Goal: Task Accomplishment & Management: Complete application form

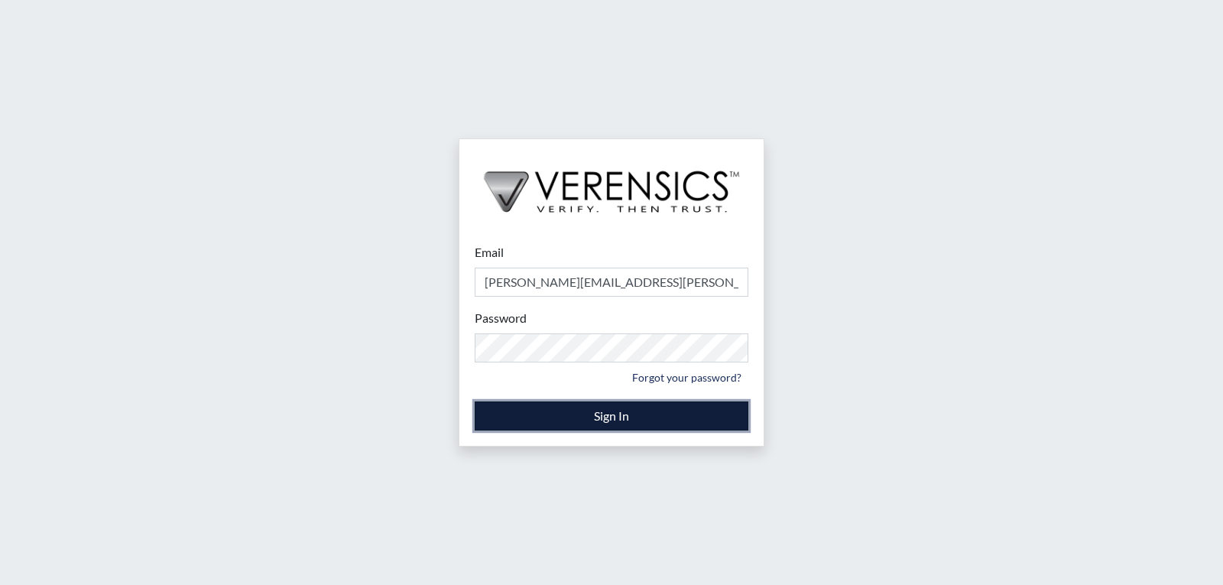
click at [623, 414] on button "Sign In" at bounding box center [612, 415] width 274 height 29
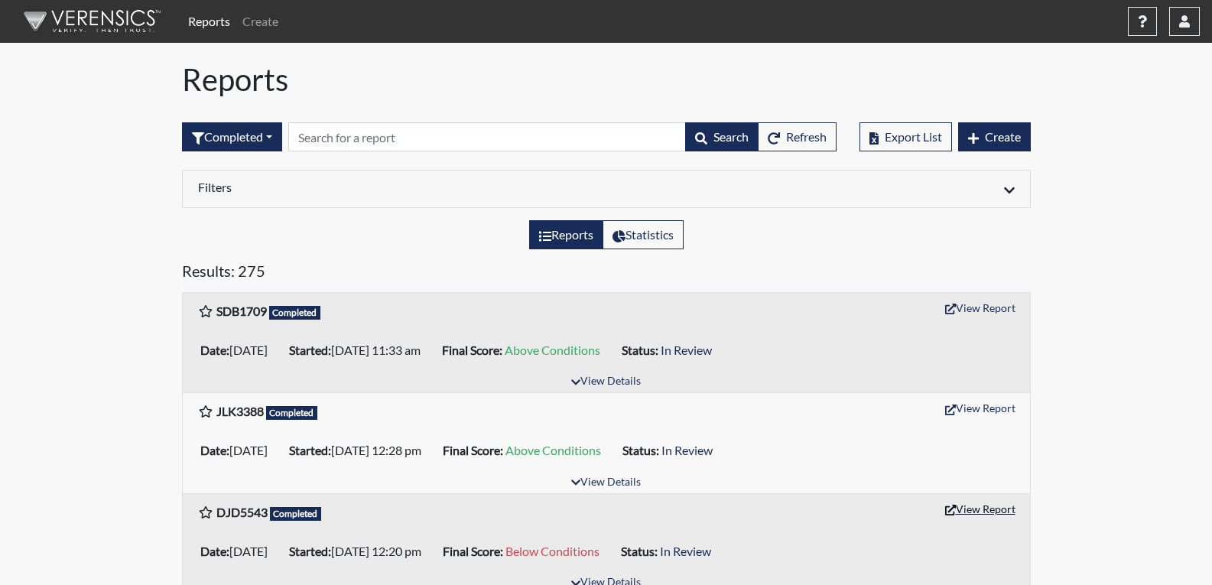
click at [985, 513] on button "View Report" at bounding box center [980, 509] width 84 height 24
click at [999, 133] on span "Create" at bounding box center [1003, 136] width 36 height 15
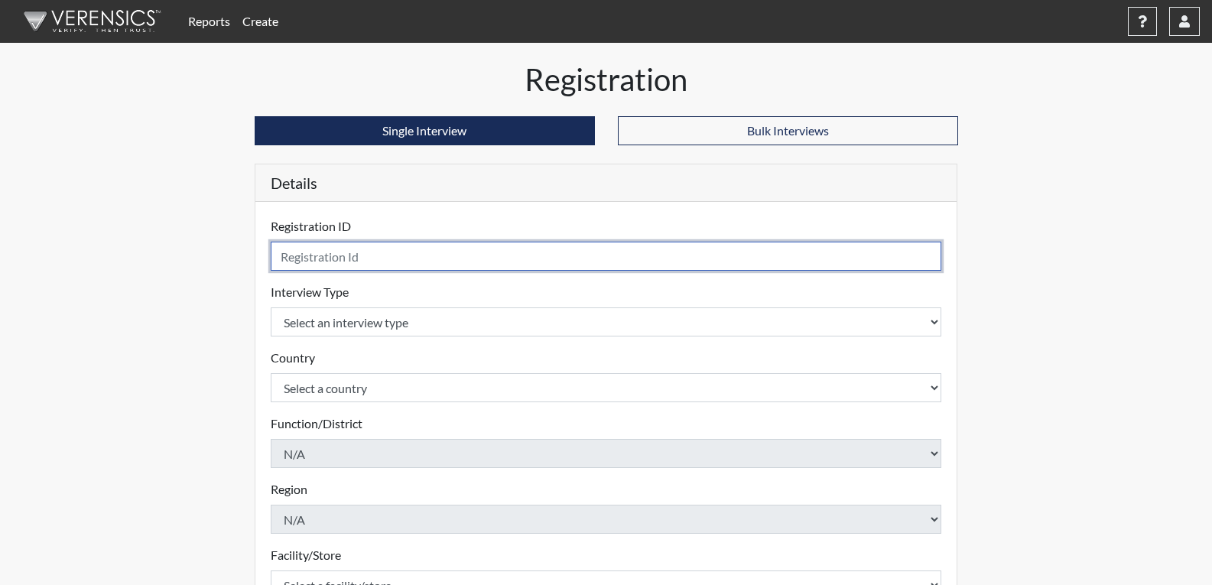
click at [404, 255] on input "text" at bounding box center [606, 256] width 671 height 29
type input "TLK4274"
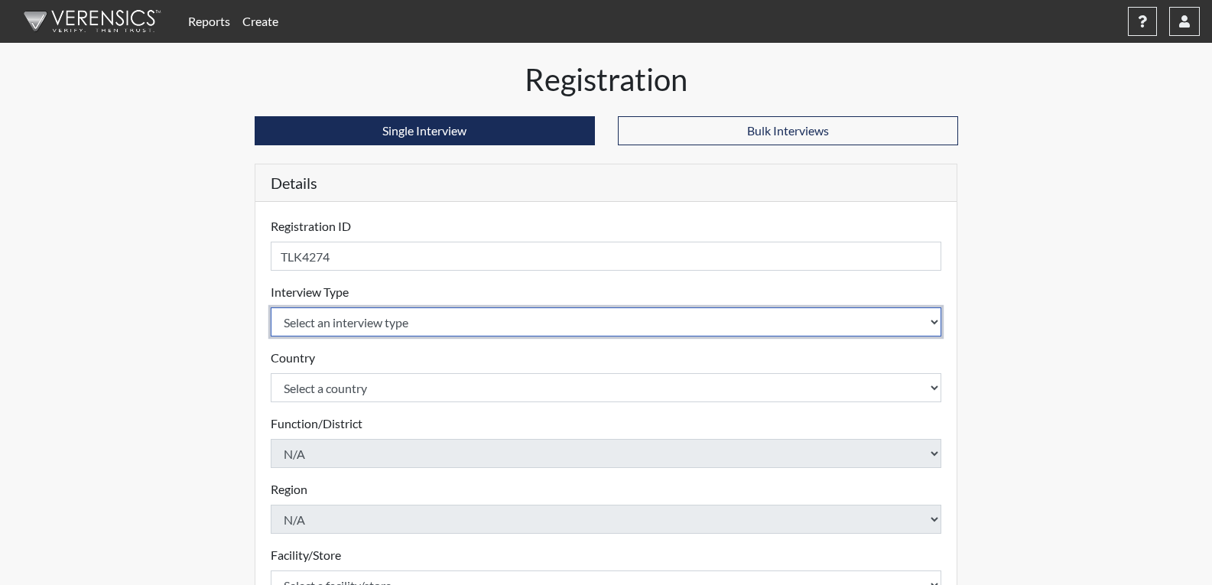
click at [545, 328] on body "Reports Create Help Center × Verensics Best Practices How to successfully use t…" at bounding box center [606, 292] width 1212 height 585
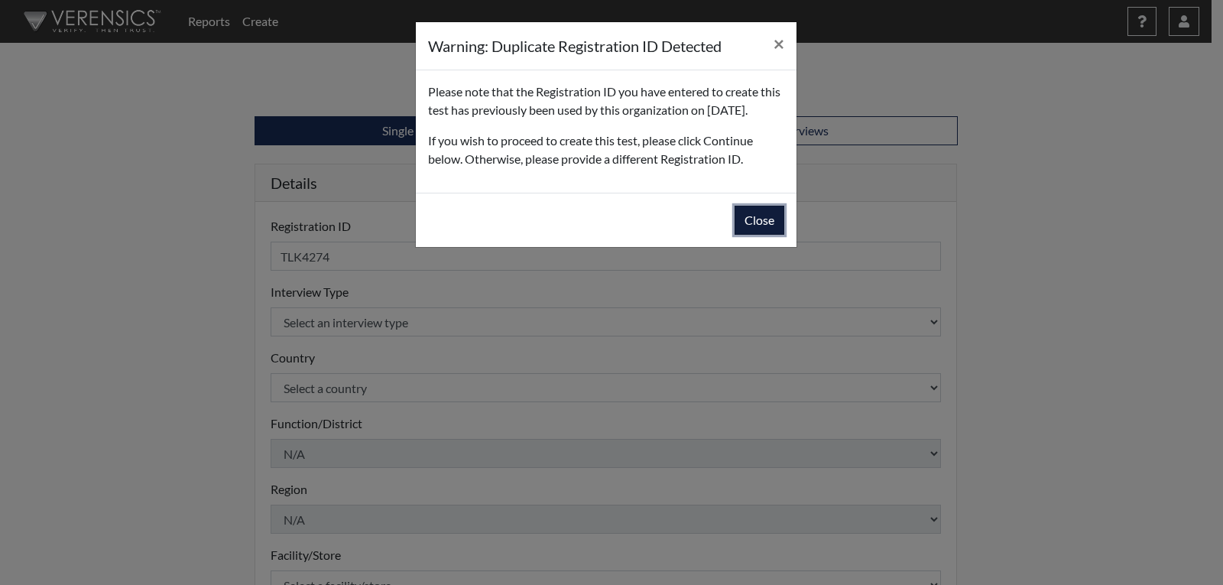
click at [753, 235] on button "Close" at bounding box center [760, 220] width 50 height 29
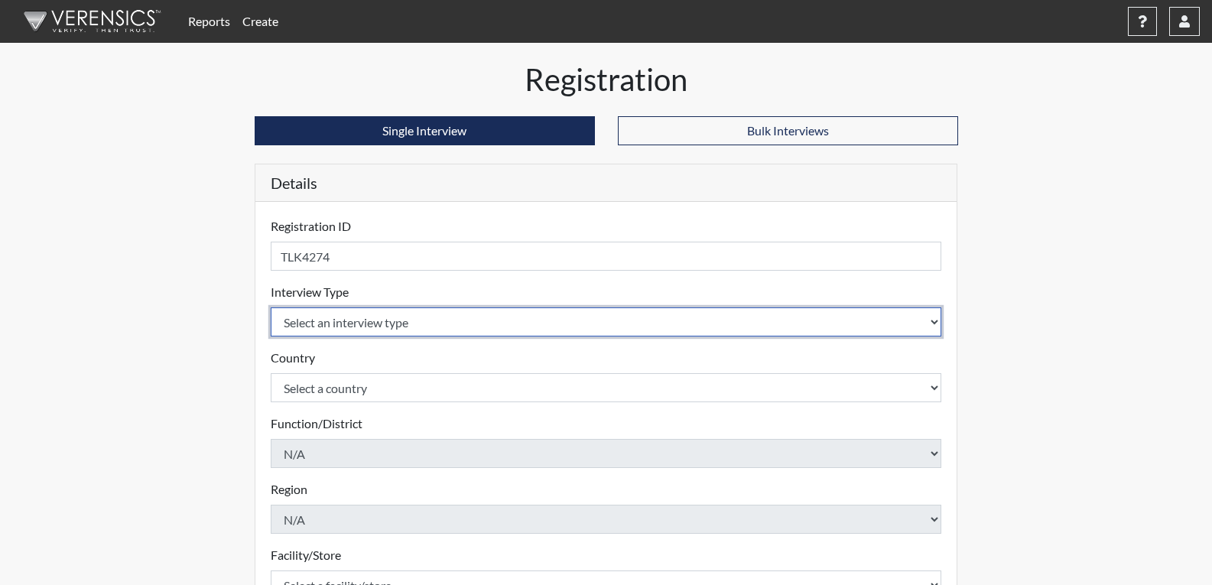
click at [379, 321] on select "Select an interview type Corrections Pre-Employment" at bounding box center [606, 321] width 671 height 29
select select "ff733e93-e1bf-11ea-9c9f-0eff0cf7eb8f"
click at [271, 307] on select "Select an interview type Corrections Pre-Employment" at bounding box center [606, 321] width 671 height 29
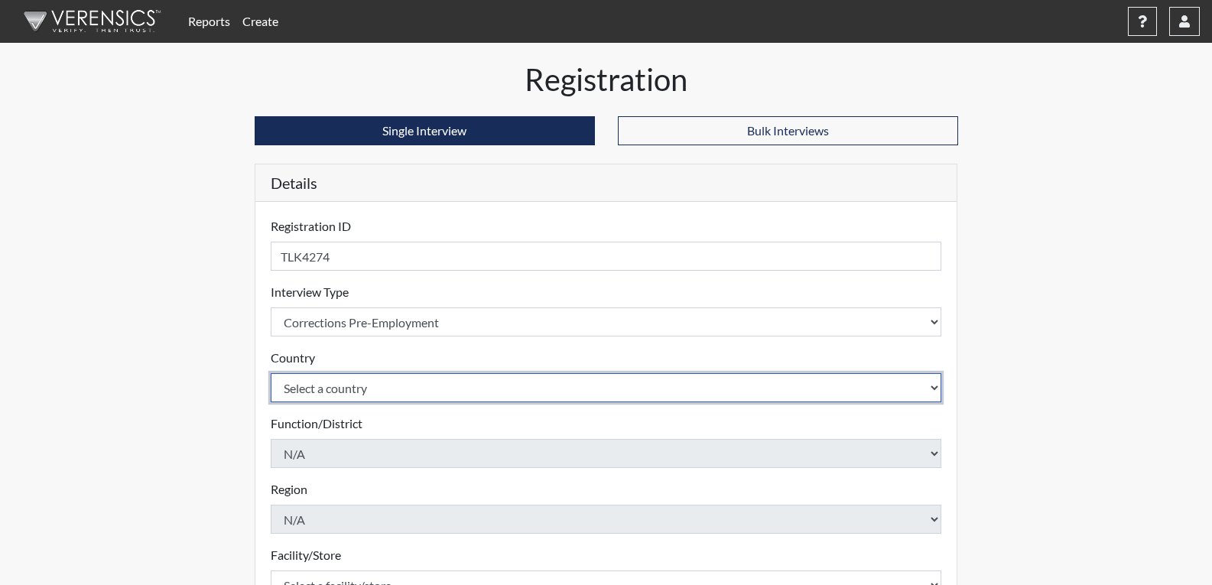
click at [352, 390] on select "Select a country United States Mexico" at bounding box center [606, 387] width 671 height 29
select select "united-states-of-america"
click at [271, 373] on select "Select a country United States Mexico" at bounding box center [606, 387] width 671 height 29
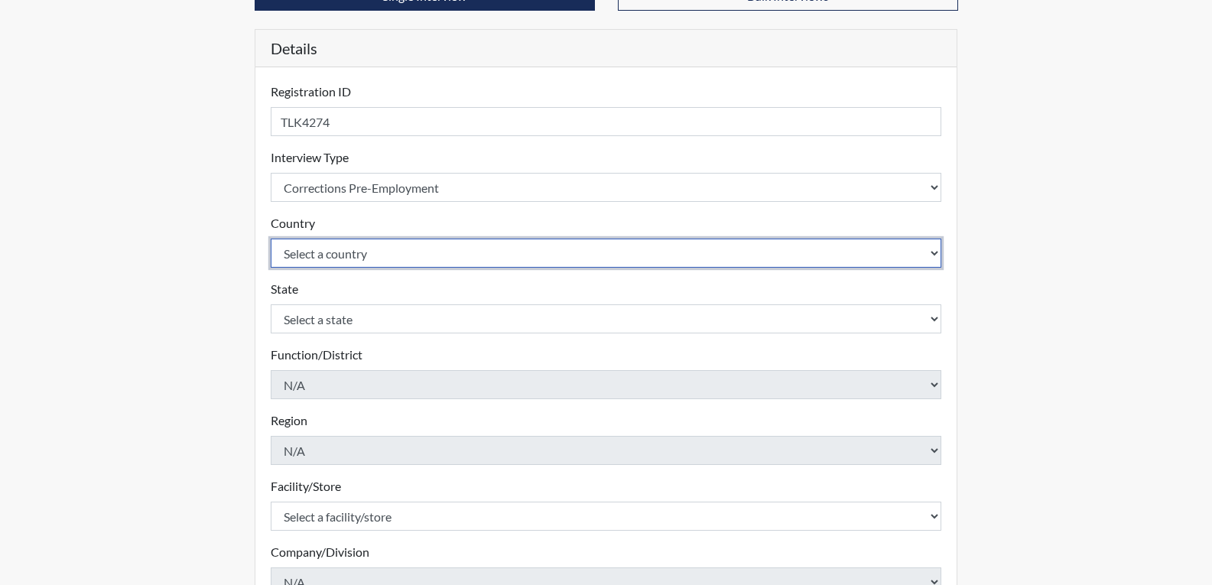
scroll to position [153, 0]
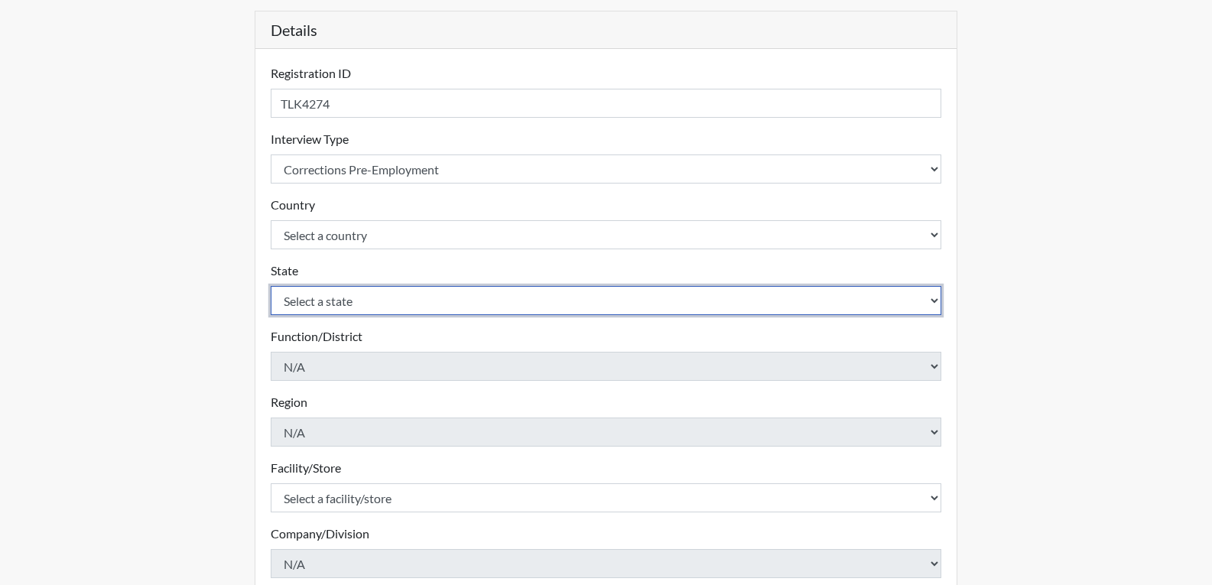
click at [402, 305] on select "Select a state Alabama Alaska Arizona Arkansas California Colorado Connecticut …" at bounding box center [606, 300] width 671 height 29
select select "GA"
click at [271, 286] on select "Select a state Alabama Alaska Arizona Arkansas California Colorado Connecticut …" at bounding box center [606, 300] width 671 height 29
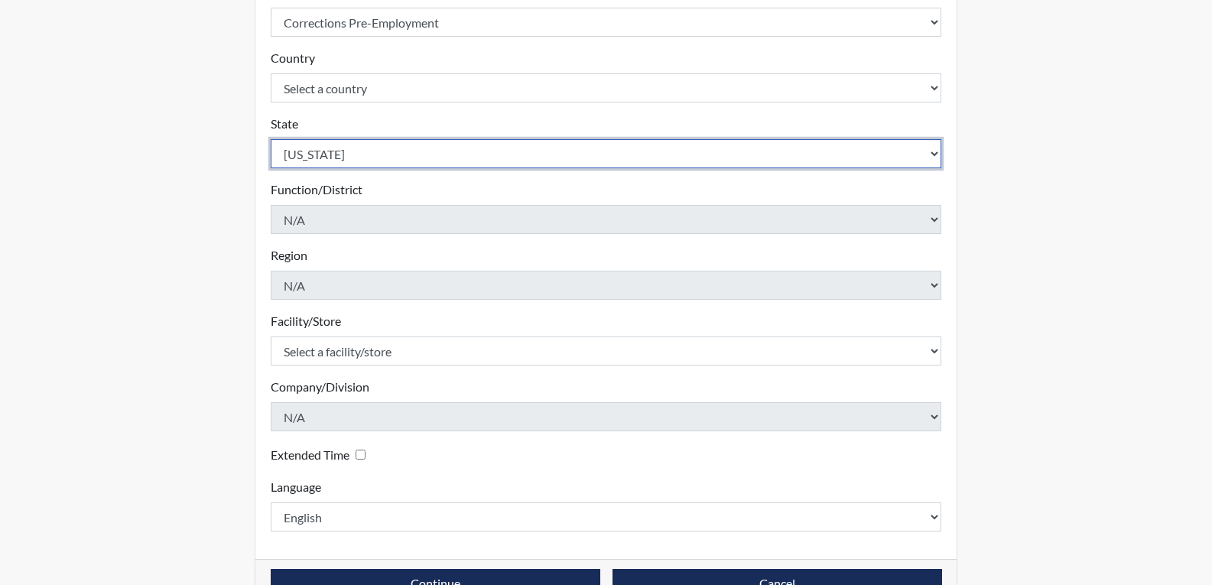
scroll to position [306, 0]
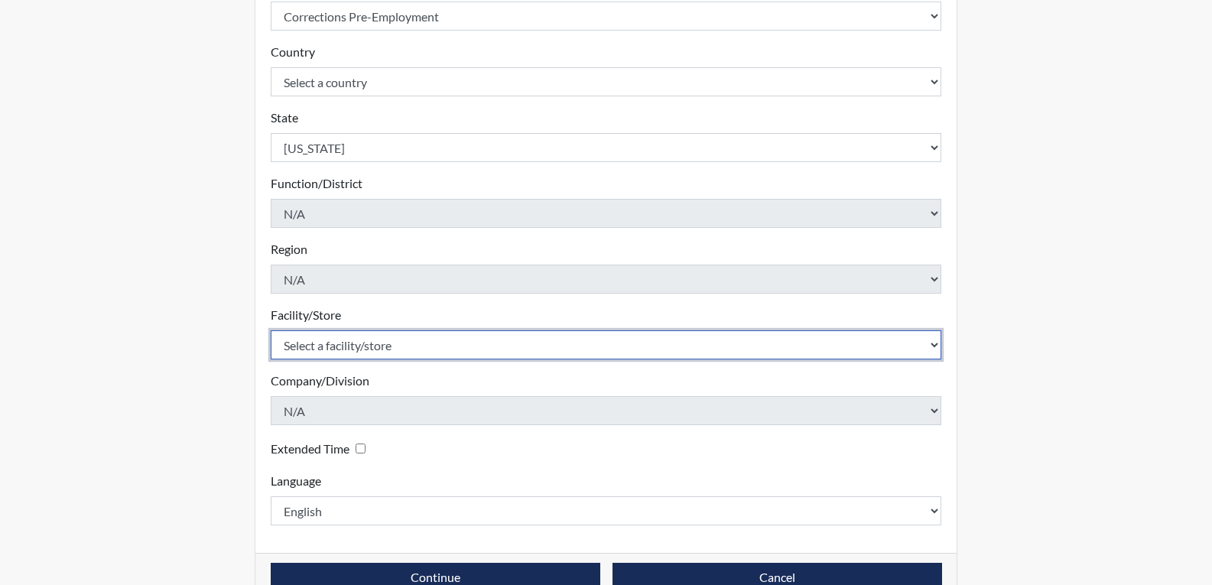
click at [329, 343] on select "Select a facility/store Johnson SP" at bounding box center [606, 344] width 671 height 29
select select "022d70d9-6788-4b21-95d9-d3ba1afe1ec8"
click at [271, 330] on select "Select a facility/store Johnson SP" at bounding box center [606, 344] width 671 height 29
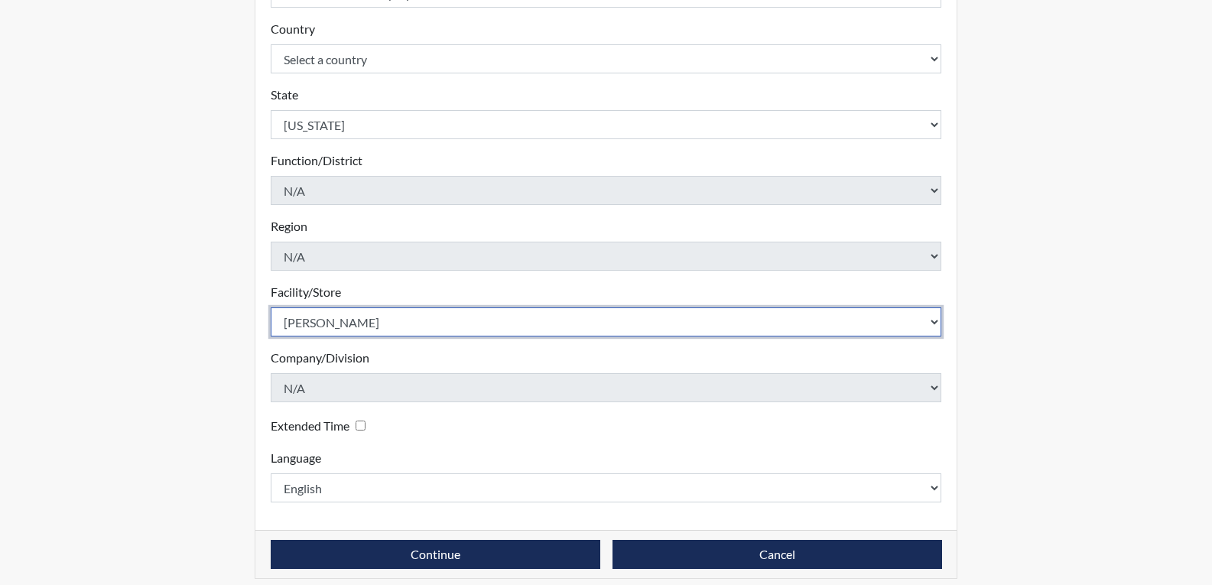
scroll to position [341, 0]
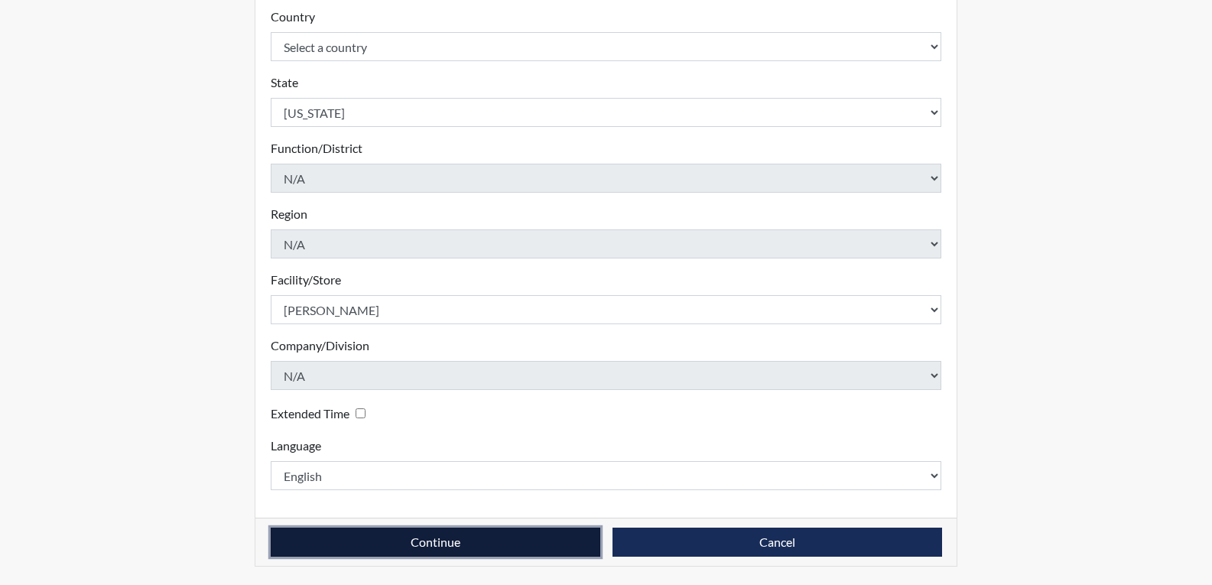
click at [561, 544] on button "Continue" at bounding box center [435, 541] width 329 height 29
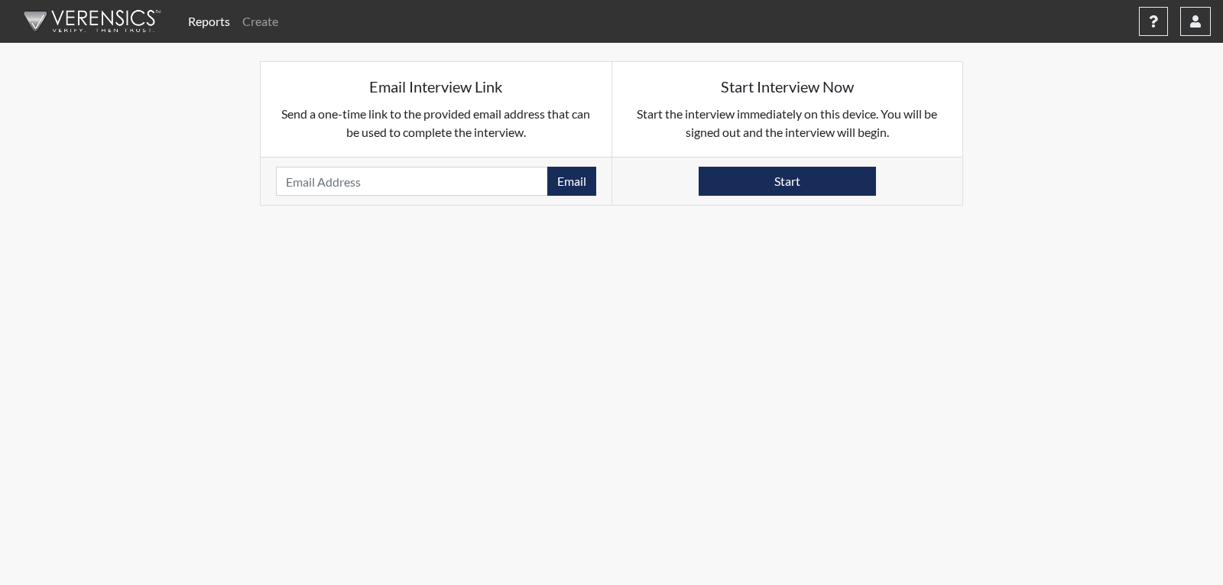
click at [784, 164] on div "Start" at bounding box center [787, 181] width 351 height 48
click at [783, 176] on button "Start" at bounding box center [787, 181] width 177 height 29
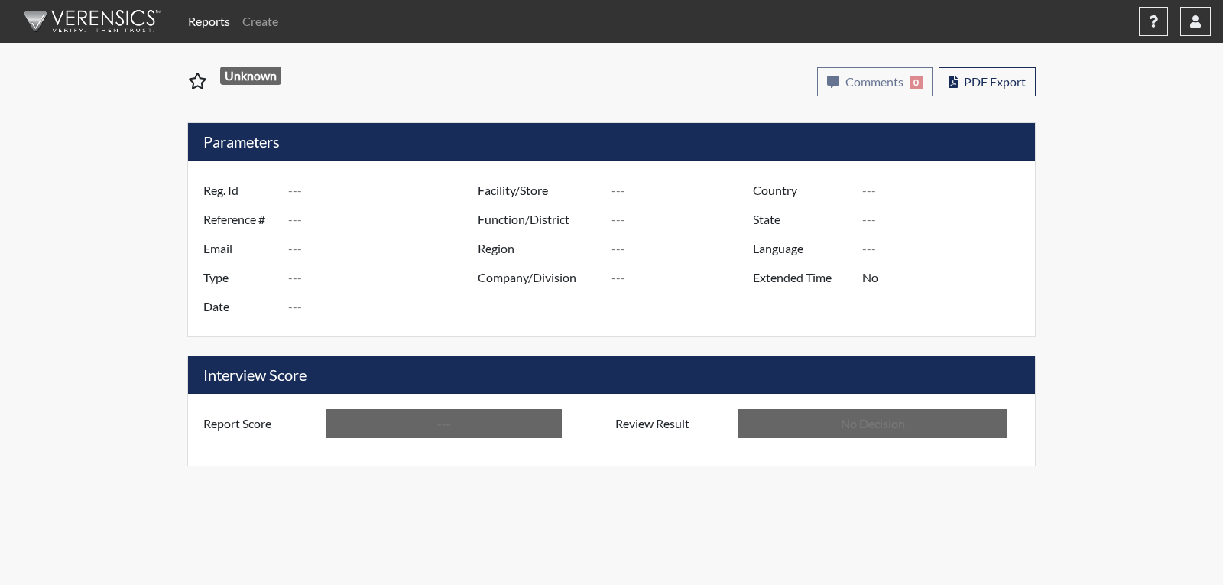
type input "DJD5543"
type input "50920"
type input "---"
type input "Corrections Pre-Employment"
type input "[DATE]"
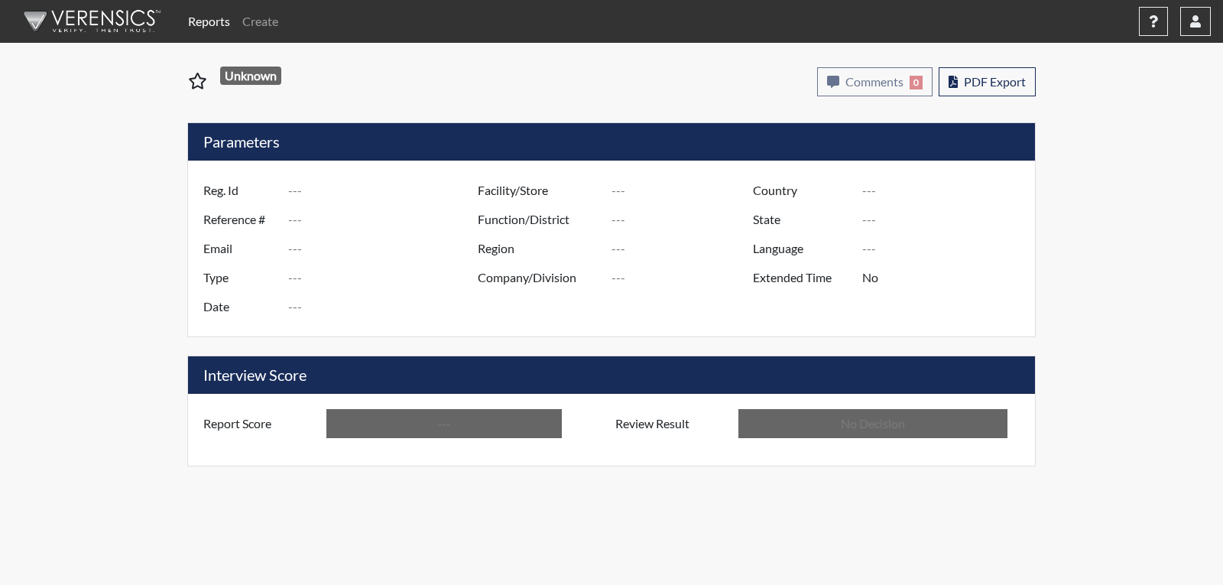
type input "[GEOGRAPHIC_DATA]"
type input "[US_STATE]"
type input "English"
type input "Below Conditions"
type input "In Review"
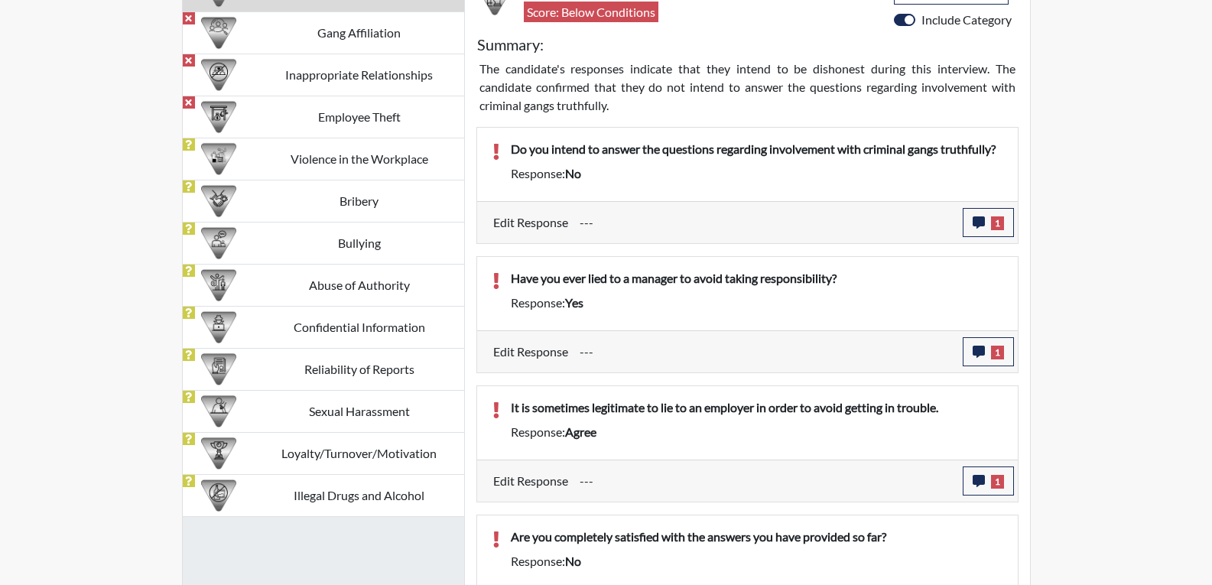
scroll to position [917, 0]
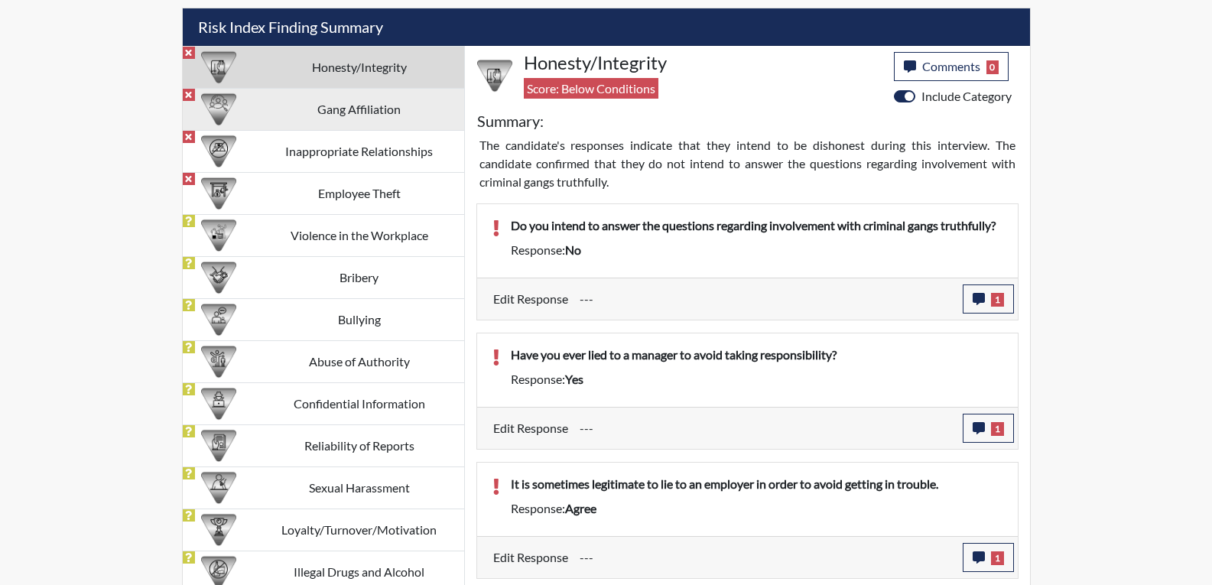
click at [376, 105] on td "Gang Affiliation" at bounding box center [359, 109] width 209 height 42
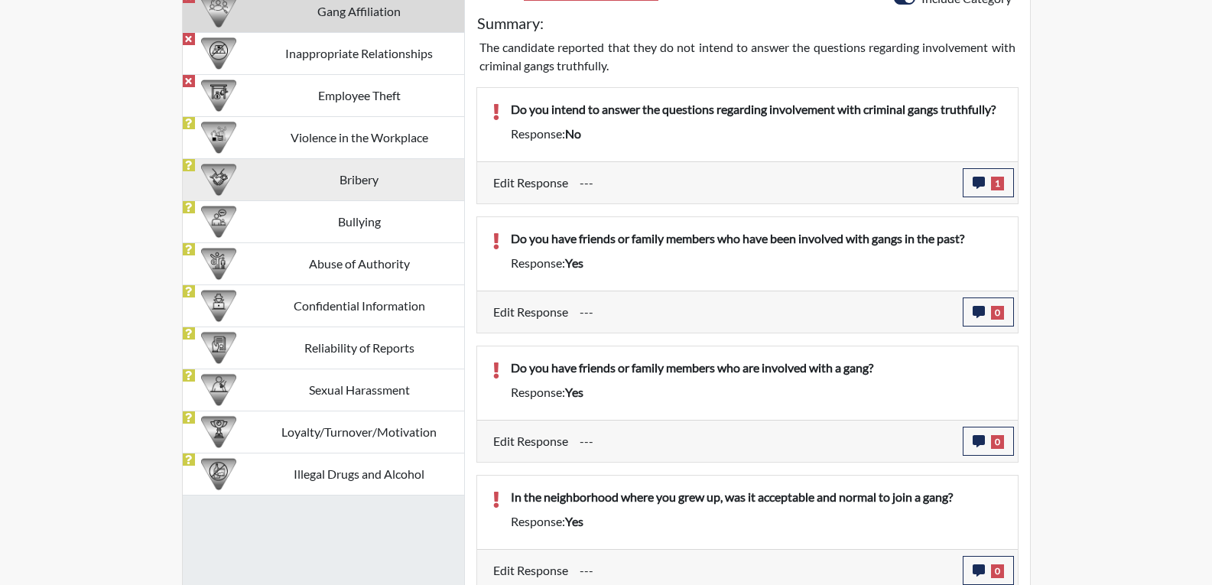
scroll to position [1023, 0]
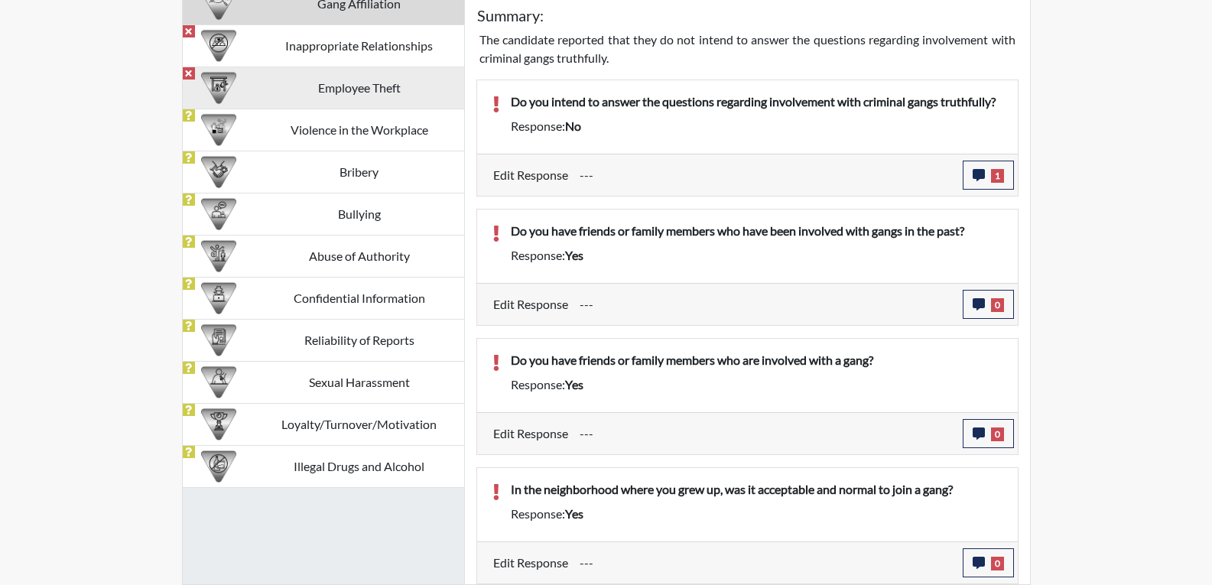
click at [375, 83] on td "Employee Theft" at bounding box center [359, 88] width 209 height 42
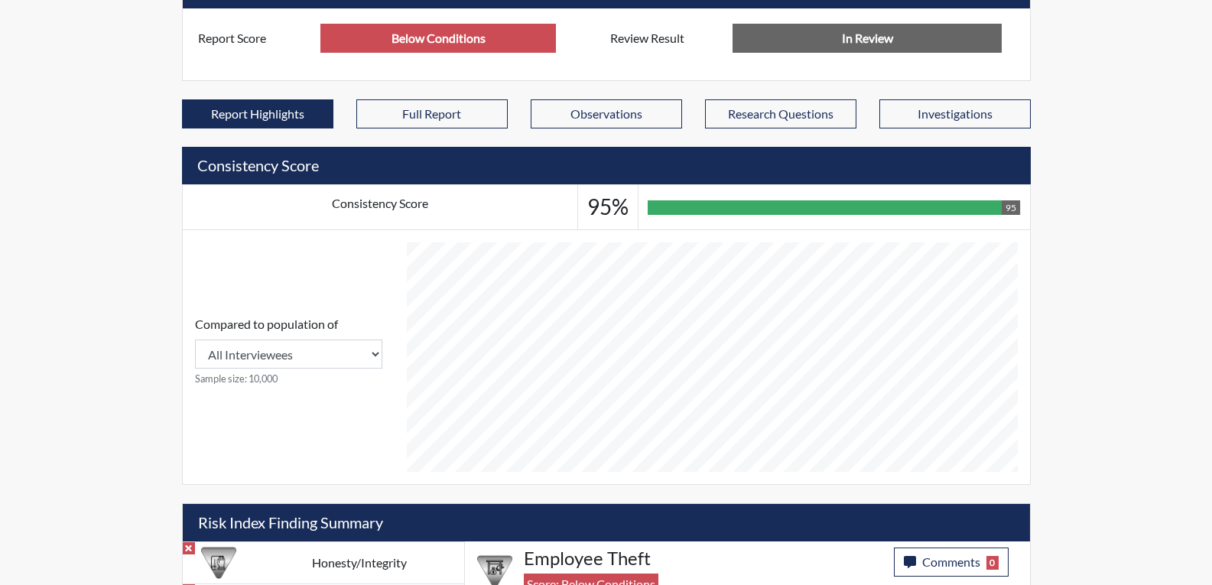
scroll to position [258, 0]
